Goal: Use online tool/utility: Utilize a website feature to perform a specific function

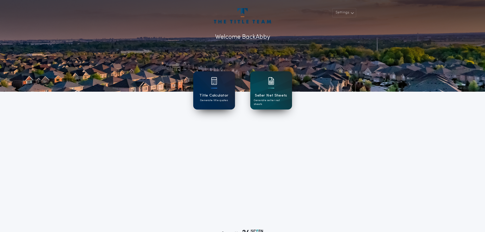
click at [224, 93] on h1 "Title Calculator" at bounding box center [213, 96] width 29 height 6
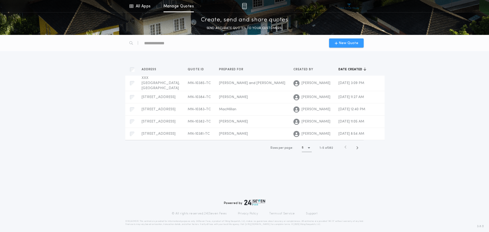
click at [335, 44] on div "New Quote" at bounding box center [346, 42] width 35 height 9
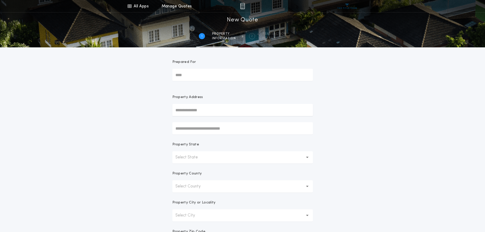
click at [258, 79] on input "Prepared For" at bounding box center [242, 75] width 141 height 12
click at [252, 77] on input "Prepared For" at bounding box center [242, 75] width 141 height 12
click at [246, 76] on input "Prepared For" at bounding box center [242, 75] width 141 height 12
type input "**********"
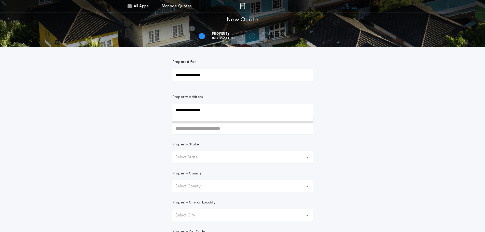
click at [319, 149] on form "**********" at bounding box center [242, 159] width 153 height 224
click at [308, 154] on icon "button" at bounding box center [307, 157] width 3 height 12
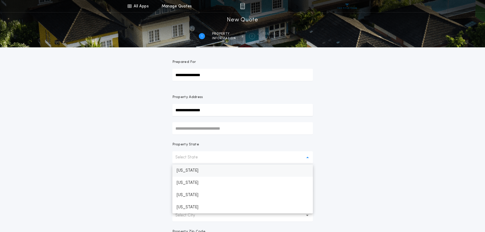
click at [238, 171] on p "[US_STATE]" at bounding box center [242, 170] width 141 height 12
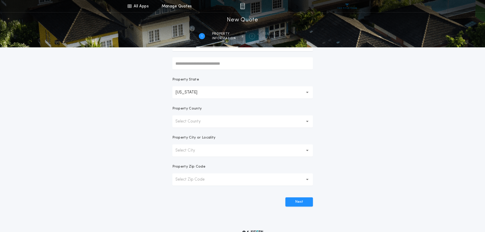
scroll to position [76, 0]
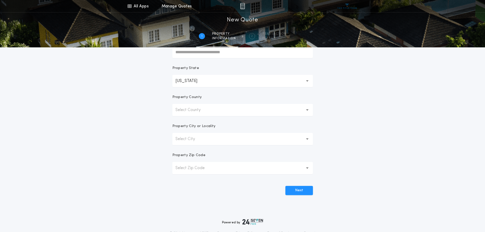
click at [279, 110] on button "Select County" at bounding box center [242, 110] width 141 height 12
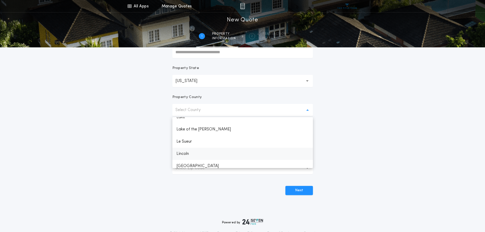
scroll to position [433, 0]
click at [193, 142] on p "Lake" at bounding box center [242, 142] width 141 height 12
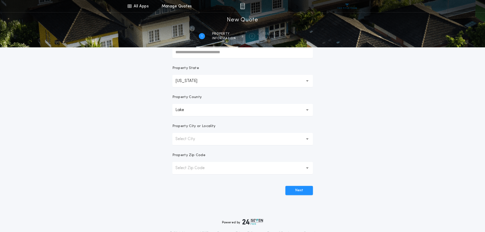
click at [257, 143] on button "Select City" at bounding box center [242, 139] width 141 height 12
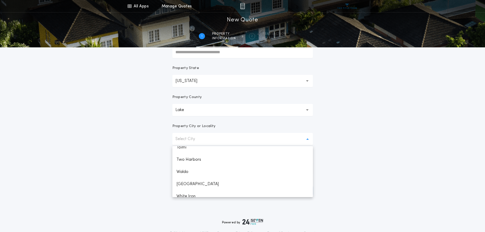
scroll to position [280, 0]
click at [203, 155] on p "Two Harbors" at bounding box center [242, 153] width 141 height 12
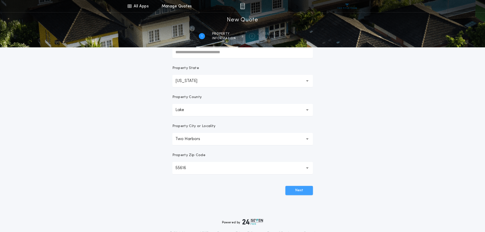
click at [291, 188] on button "Next" at bounding box center [299, 190] width 28 height 9
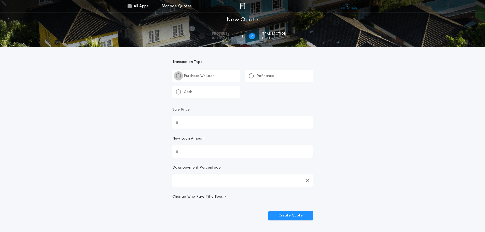
click at [179, 76] on div at bounding box center [178, 76] width 3 height 3
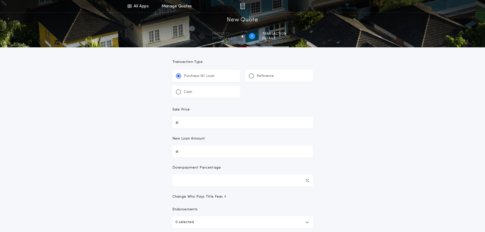
click at [207, 120] on input "Sale Price" at bounding box center [242, 122] width 141 height 12
click at [397, 157] on div "**********" at bounding box center [242, 134] width 485 height 269
